Goal: Task Accomplishment & Management: Use online tool/utility

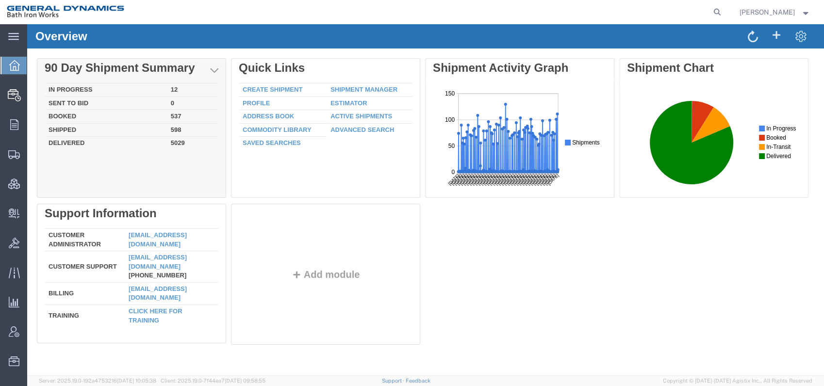
click at [176, 144] on td "5029" at bounding box center [192, 142] width 51 height 11
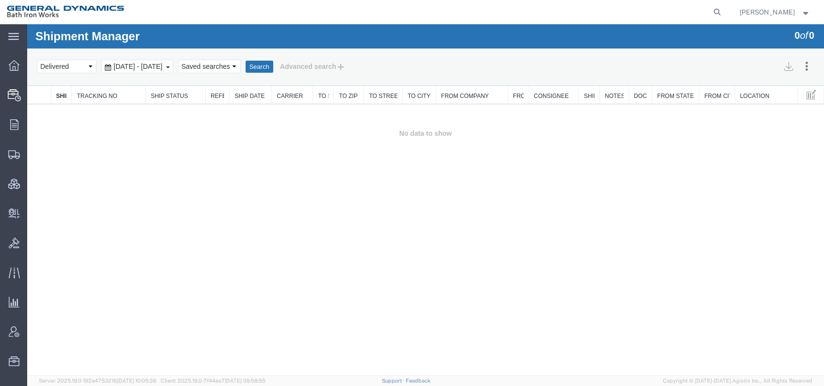
click at [173, 65] on div "[DATE] - [DATE]" at bounding box center [137, 67] width 72 height 14
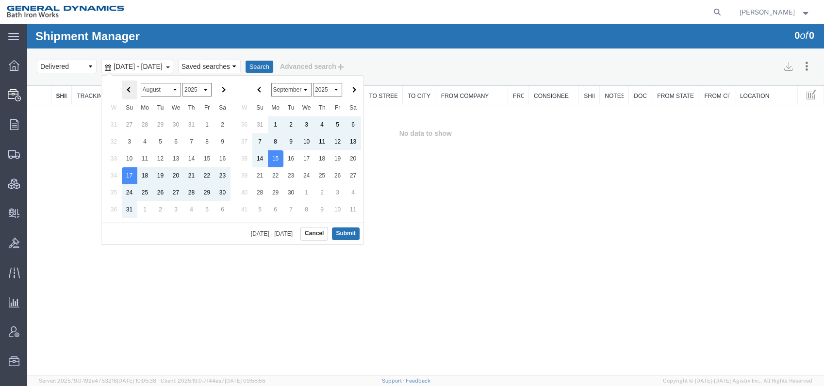
click at [127, 89] on span at bounding box center [129, 89] width 5 height 5
click at [258, 89] on span at bounding box center [259, 89] width 5 height 5
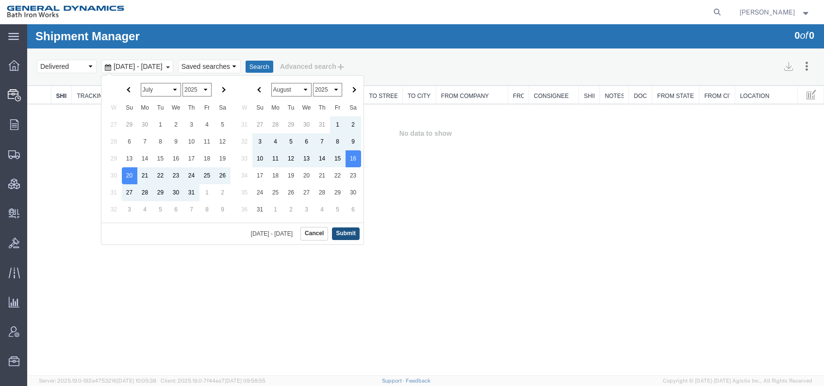
click at [344, 231] on button "Submit" at bounding box center [346, 234] width 28 height 12
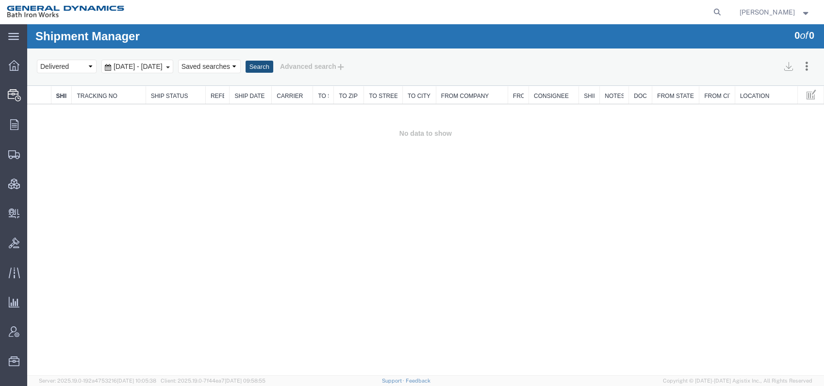
click at [273, 65] on button "Search" at bounding box center [260, 67] width 28 height 13
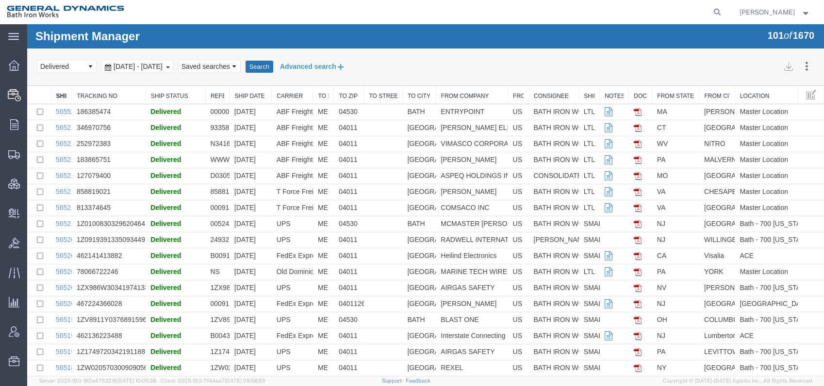
click at [346, 65] on icon at bounding box center [340, 67] width 9 height 10
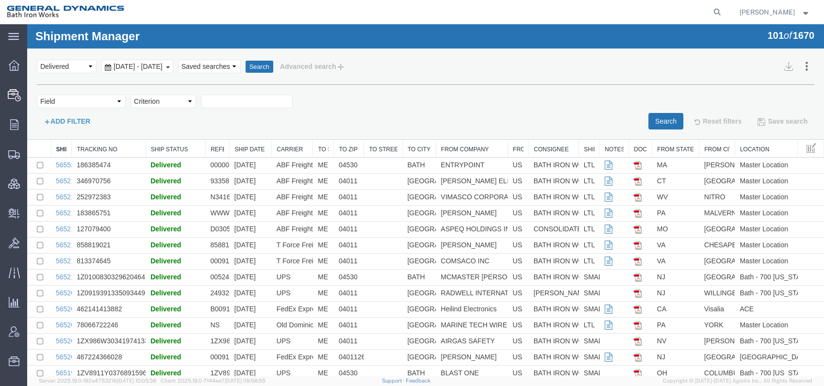
click at [70, 120] on button "ADD FILTER" at bounding box center [67, 121] width 60 height 17
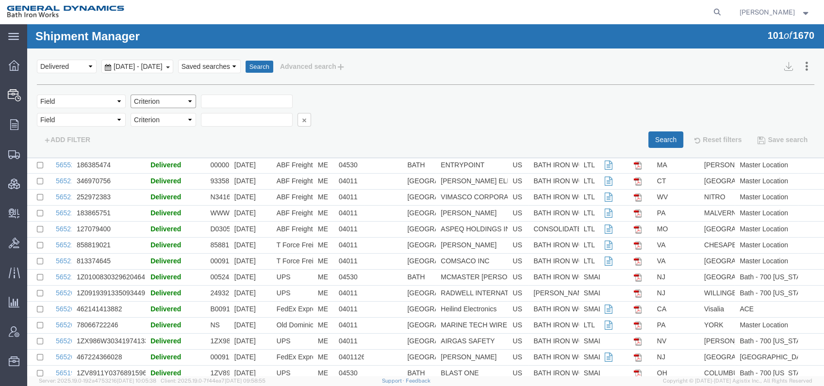
click at [188, 100] on select "Criterion" at bounding box center [164, 102] width 66 height 14
click at [189, 100] on select "Criterion" at bounding box center [164, 102] width 66 height 14
click at [116, 99] on select "Field Account Account Carrier Identifier Actual Delivery Date Actual Ship Date …" at bounding box center [81, 102] width 89 height 14
select select "fromcompany"
click at [37, 95] on select "Field Account Account Carrier Identifier Actual Delivery Date Actual Ship Date …" at bounding box center [81, 102] width 89 height 14
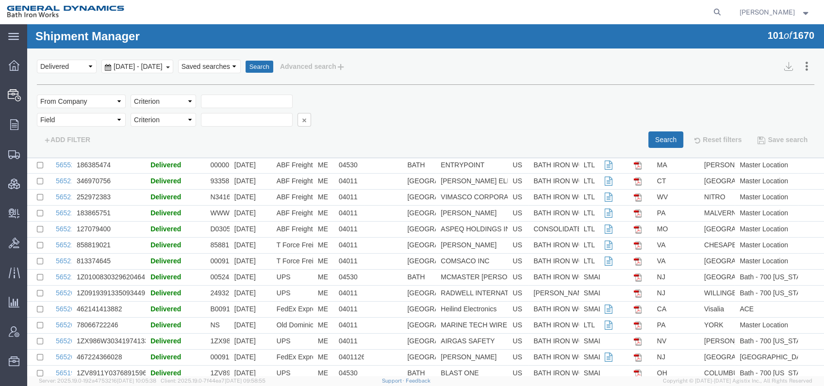
click at [186, 98] on select "Criterion contains does not contain is is blank is not blank starts with" at bounding box center [164, 102] width 66 height 14
select select "contains"
click at [131, 95] on select "Criterion contains does not contain is is blank is not blank starts with" at bounding box center [164, 102] width 66 height 14
type input "MSA"
drag, startPoint x: 658, startPoint y: 142, endPoint x: 655, endPoint y: 136, distance: 6.1
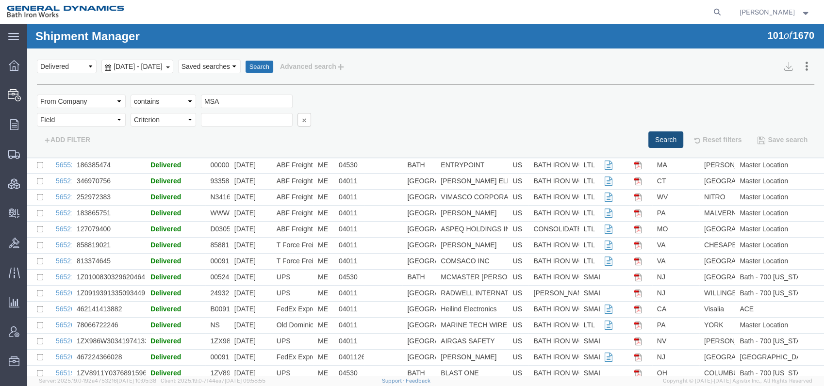
click at [658, 141] on button "Search" at bounding box center [665, 140] width 35 height 17
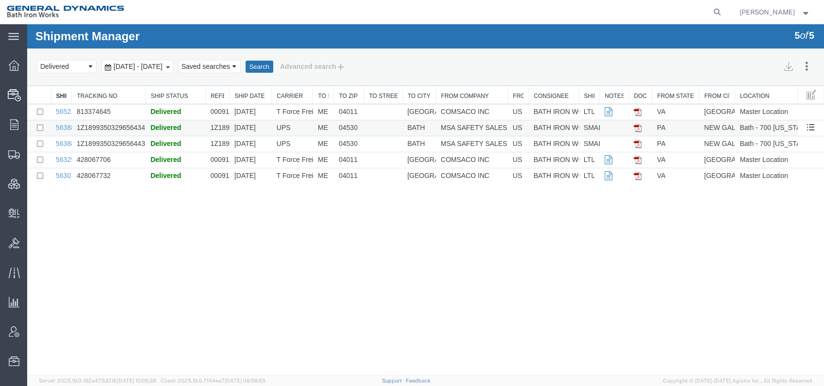
click at [125, 124] on td "1Z1899350329656434" at bounding box center [109, 128] width 74 height 16
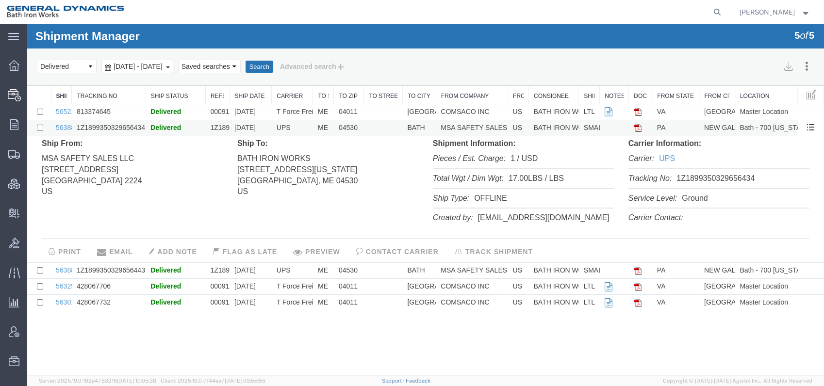
click at [125, 124] on td "1Z1899350329656434" at bounding box center [109, 128] width 74 height 16
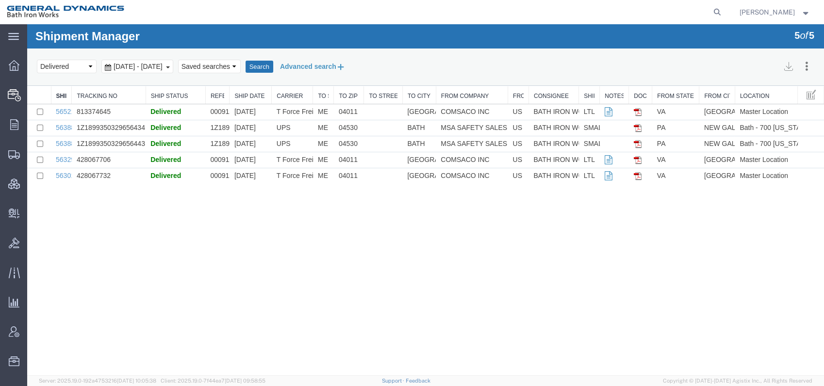
click at [352, 63] on button "Advanced search" at bounding box center [312, 66] width 79 height 17
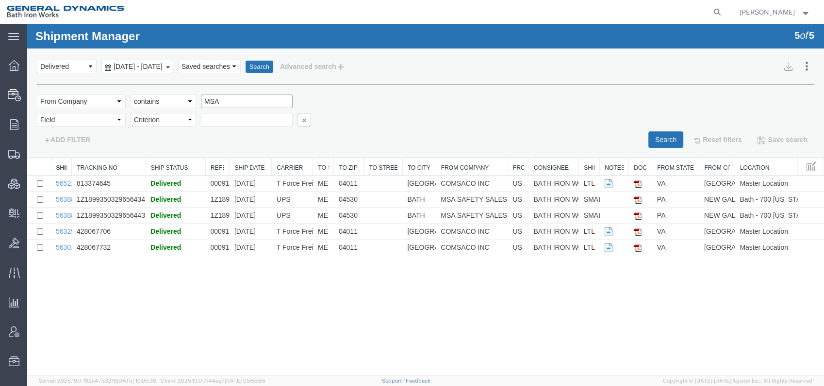
drag, startPoint x: 237, startPoint y: 100, endPoint x: 183, endPoint y: 96, distance: 54.0
click at [183, 100] on div "Field Account Account Carrier Identifier Actual Delivery Date Actual Ship Date …" at bounding box center [425, 104] width 777 height 18
type input "Noble"
click at [664, 136] on button "Search" at bounding box center [665, 140] width 35 height 17
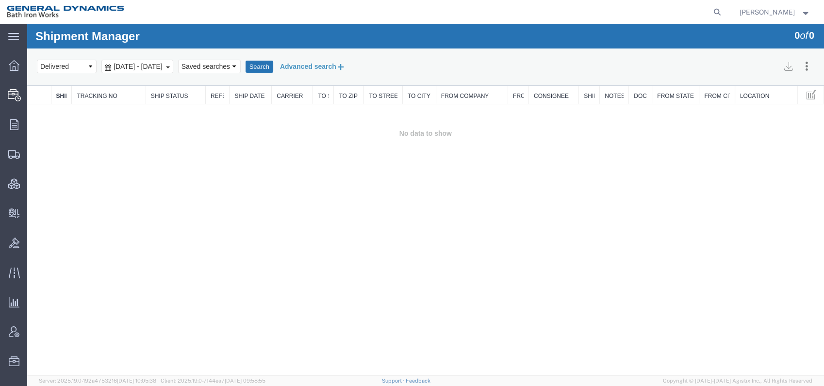
click at [346, 64] on icon at bounding box center [340, 67] width 9 height 10
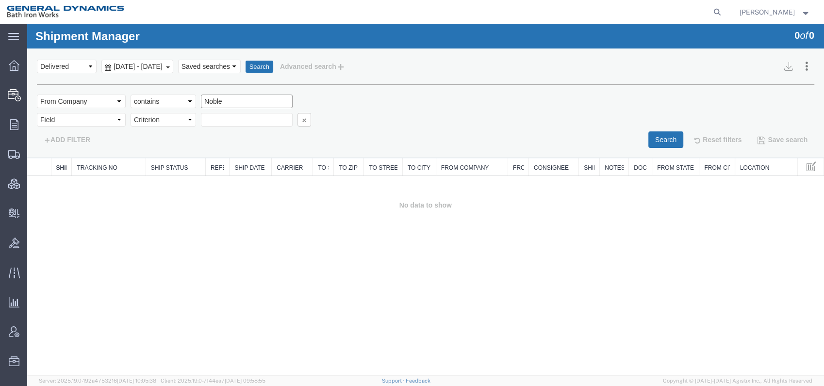
drag, startPoint x: 237, startPoint y: 102, endPoint x: 164, endPoint y: 102, distance: 72.8
click at [164, 102] on div "Field Account Account Carrier Identifier Actual Delivery Date Actual Ship Date …" at bounding box center [425, 104] width 777 height 18
type input "MSA"
click at [657, 140] on button "Search" at bounding box center [665, 140] width 35 height 17
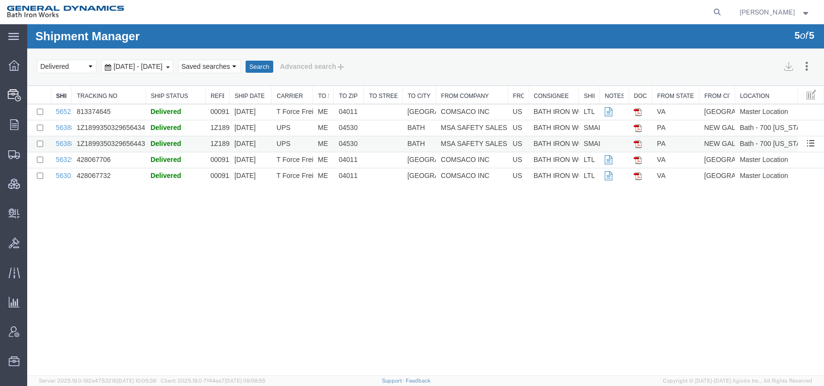
click at [115, 139] on td "1Z1899350329656443" at bounding box center [109, 144] width 74 height 16
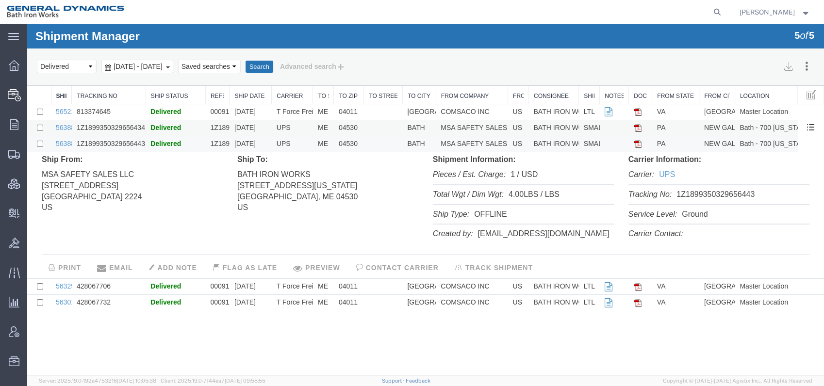
click at [116, 128] on td "1Z1899350329656434" at bounding box center [109, 128] width 74 height 16
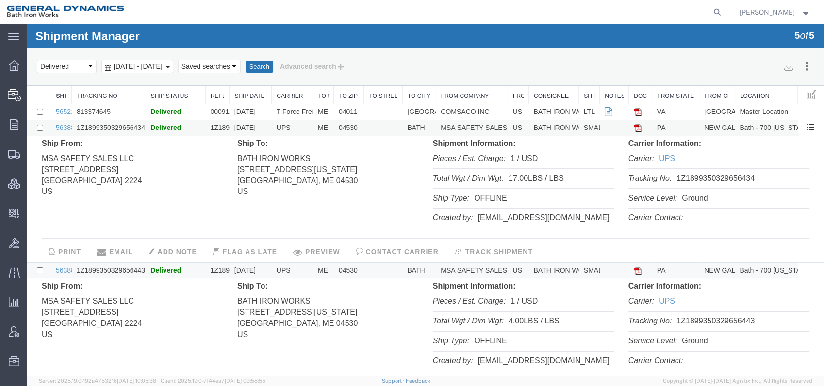
click at [634, 128] on img at bounding box center [638, 128] width 8 height 8
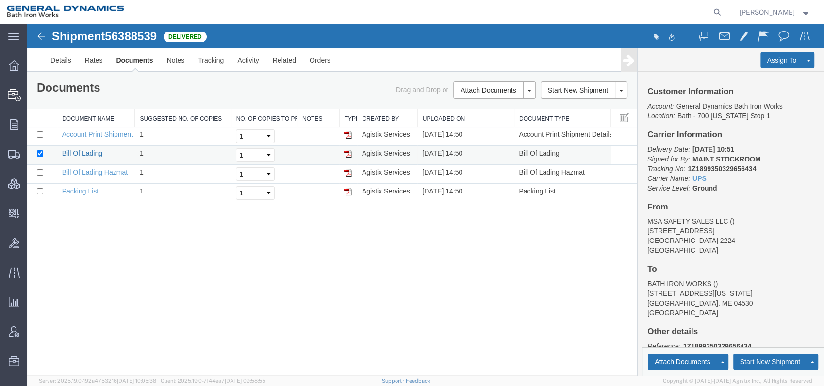
click at [83, 151] on link "Bill Of Lading" at bounding box center [82, 153] width 40 height 8
click at [38, 31] on img at bounding box center [41, 37] width 12 height 12
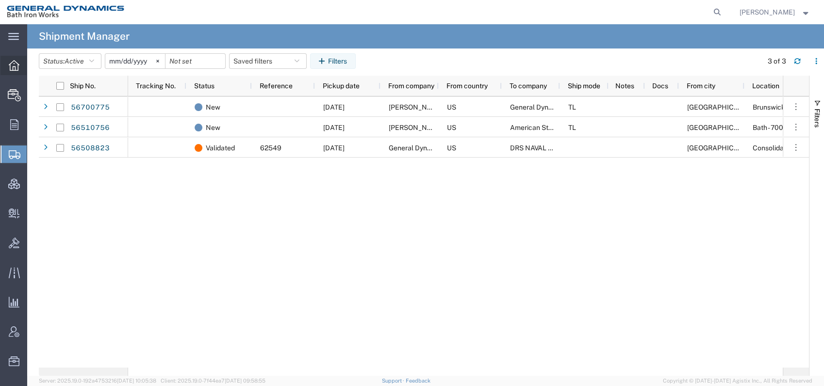
click at [33, 64] on span "Overview" at bounding box center [30, 65] width 7 height 19
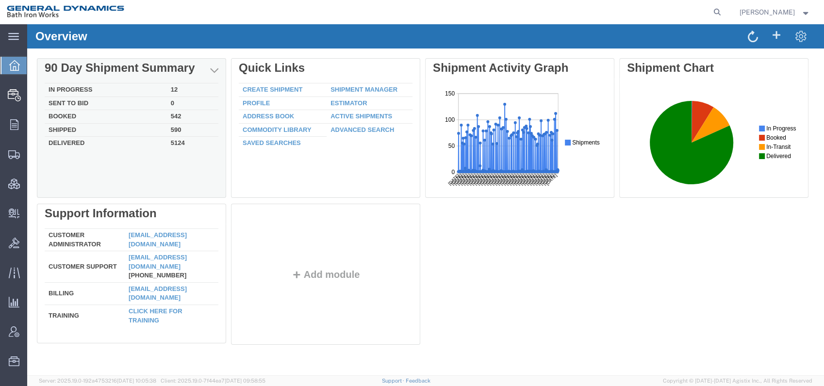
click at [66, 141] on td "Delivered" at bounding box center [106, 142] width 122 height 11
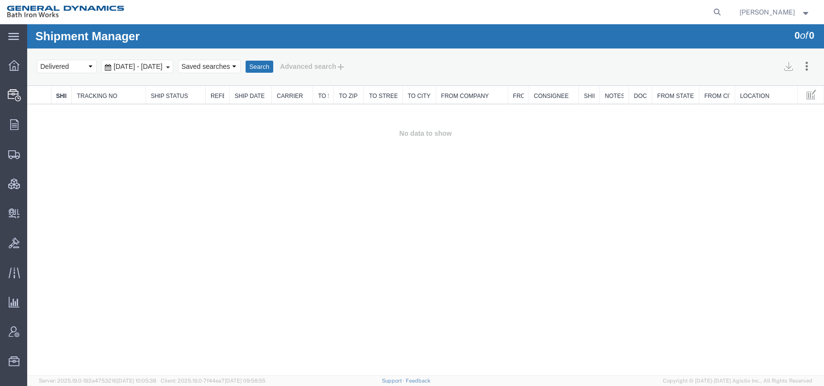
click at [165, 66] on span "[DATE] - [DATE]" at bounding box center [138, 67] width 54 height 8
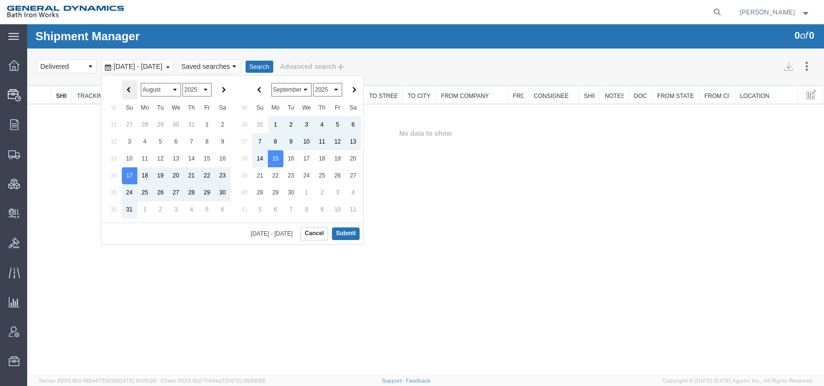
click at [127, 89] on span at bounding box center [129, 89] width 5 height 5
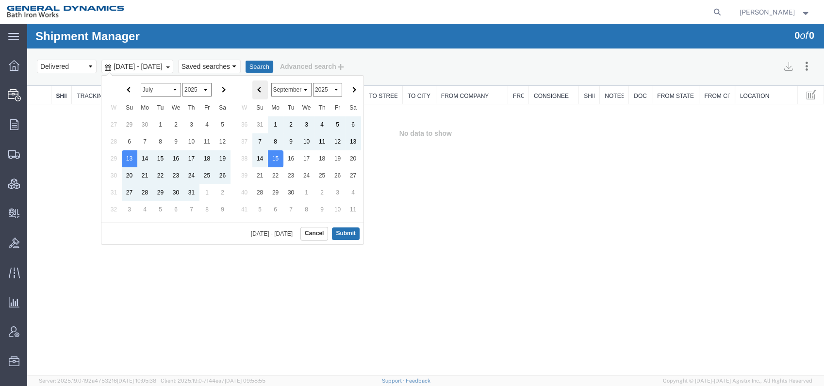
click at [259, 88] on span at bounding box center [259, 89] width 5 height 5
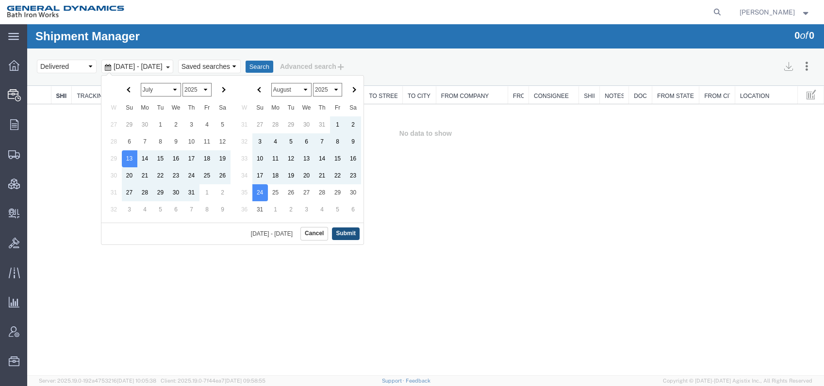
click at [353, 234] on button "Submit" at bounding box center [346, 234] width 28 height 12
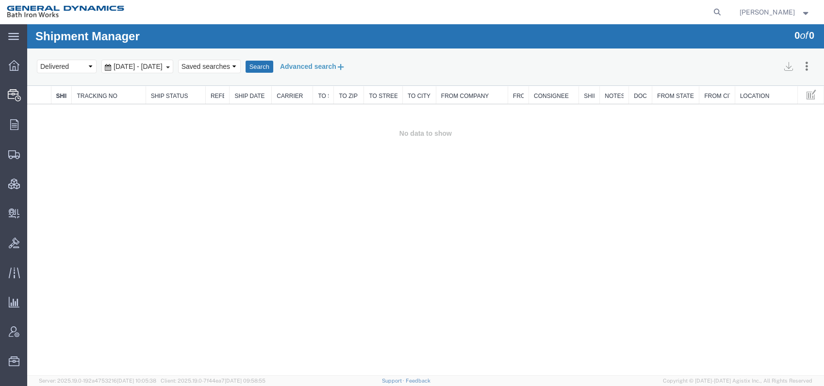
click at [352, 68] on button "Advanced search" at bounding box center [312, 66] width 79 height 17
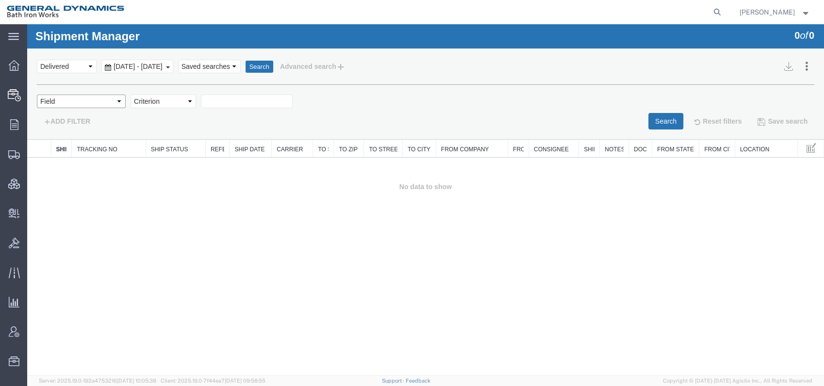
click at [113, 101] on select "Field Account Account Carrier Identifier Actual Delivery Date Actual Ship Date …" at bounding box center [81, 102] width 89 height 14
select select "fromcompany"
click at [37, 95] on select "Field Account Account Carrier Identifier Actual Delivery Date Actual Ship Date …" at bounding box center [81, 102] width 89 height 14
click at [190, 101] on select "Criterion contains does not contain is is blank is not blank starts with" at bounding box center [164, 102] width 66 height 14
select select "contains"
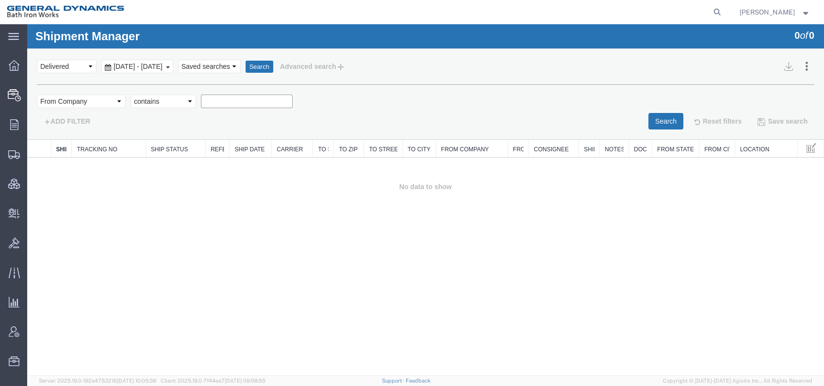
click at [131, 95] on select "Criterion contains does not contain is is blank is not blank starts with" at bounding box center [164, 102] width 66 height 14
click at [230, 104] on input "text" at bounding box center [247, 102] width 92 height 14
type input "MSA"
click at [660, 119] on button "Search" at bounding box center [665, 121] width 35 height 17
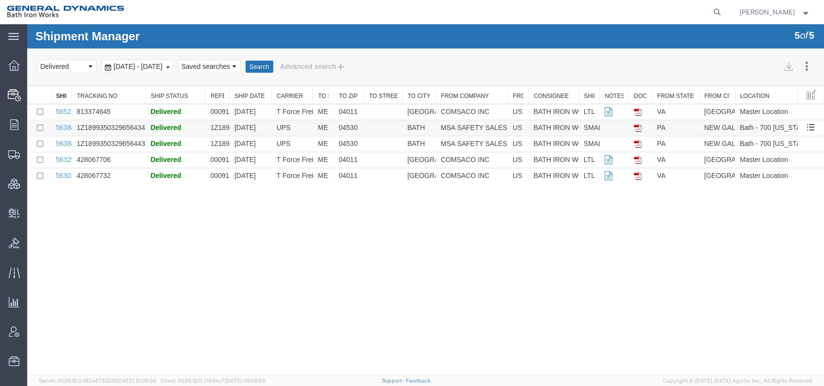
click at [118, 123] on td "1Z1899350329656434" at bounding box center [109, 128] width 74 height 16
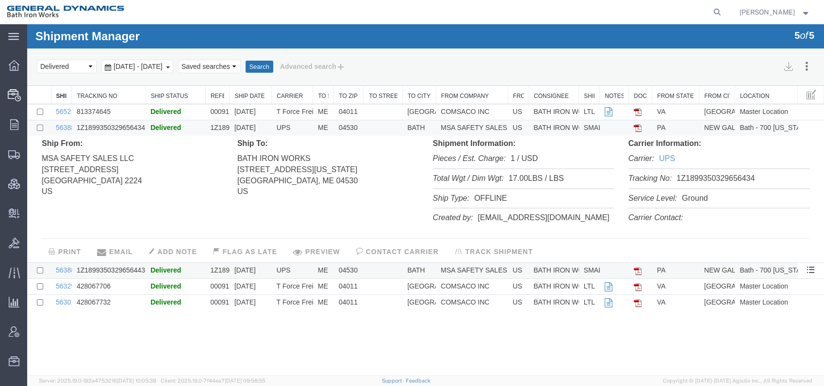
click at [116, 272] on td "1Z1899350329656443" at bounding box center [109, 271] width 74 height 16
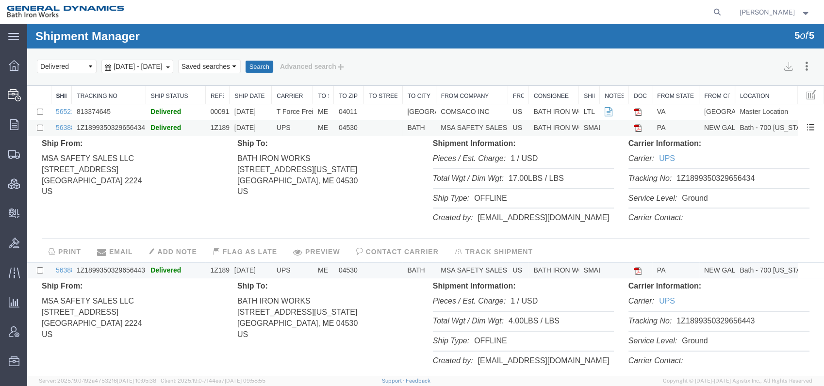
click at [104, 128] on td "1Z1899350329656434" at bounding box center [109, 128] width 74 height 16
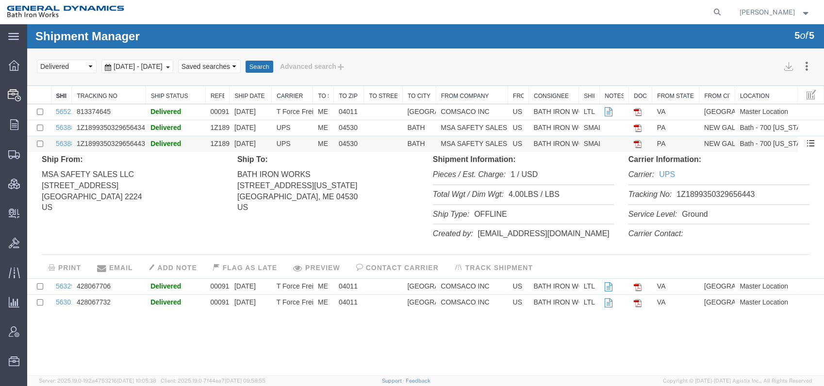
click at [111, 145] on td "1Z1899350329656443" at bounding box center [109, 144] width 74 height 16
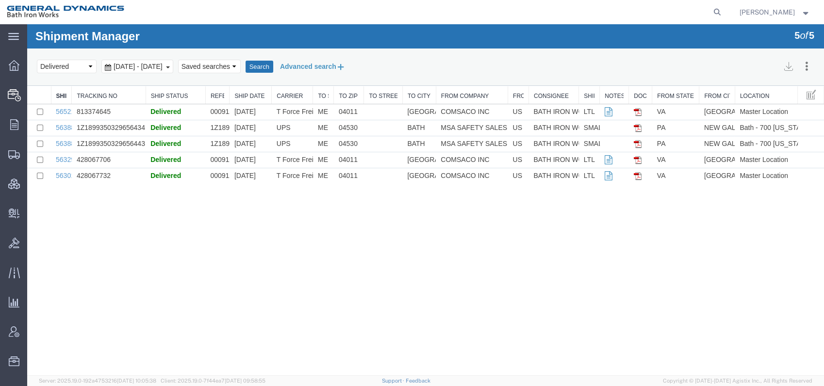
click at [351, 65] on button "Advanced search" at bounding box center [312, 66] width 79 height 17
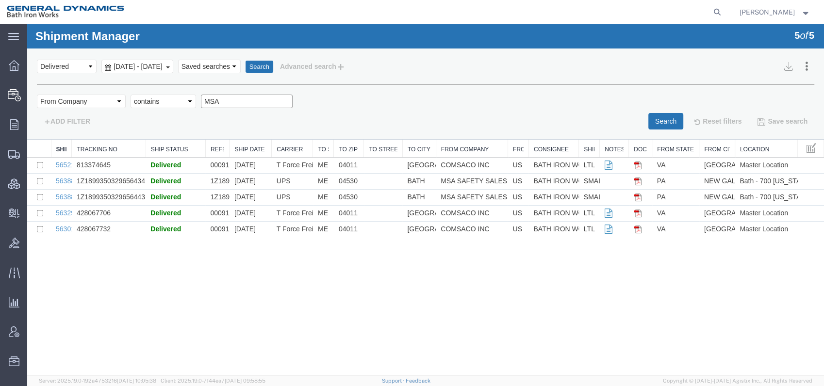
drag, startPoint x: 229, startPoint y: 100, endPoint x: 198, endPoint y: 108, distance: 32.4
click at [198, 103] on div "Field Account Account Carrier Identifier Actual Delivery Date Actual Ship Date …" at bounding box center [425, 104] width 777 height 18
type input "noble"
click at [668, 121] on button "Search" at bounding box center [665, 121] width 35 height 17
